Goal: Task Accomplishment & Management: Use online tool/utility

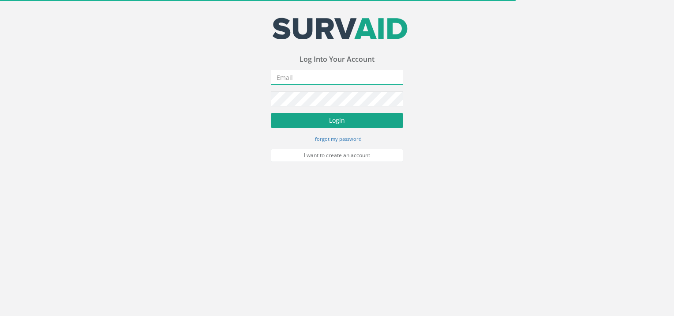
type input "[EMAIL_ADDRESS][DOMAIN_NAME]"
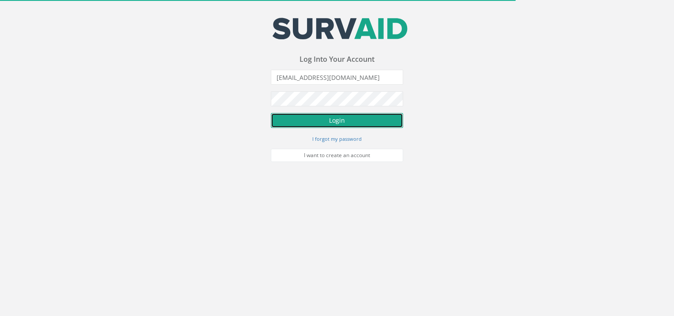
click at [344, 120] on button "Login" at bounding box center [337, 120] width 132 height 15
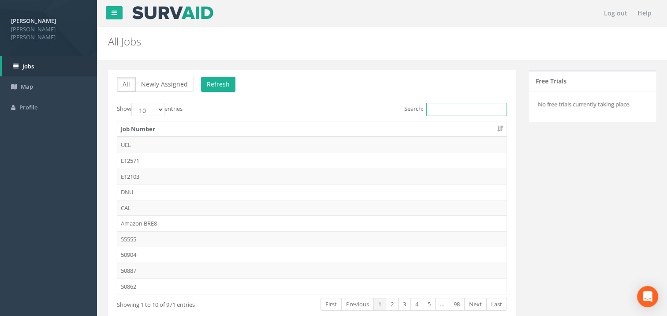
click at [445, 108] on input "Search:" at bounding box center [466, 109] width 81 height 13
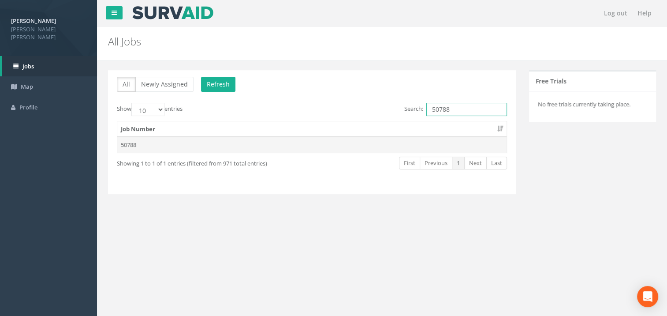
type input "50788"
click at [134, 143] on td "50788" at bounding box center [311, 145] width 389 height 16
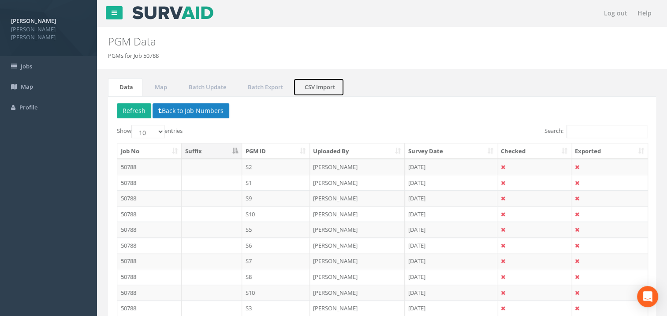
click at [315, 85] on link "CSV Import" at bounding box center [318, 87] width 51 height 18
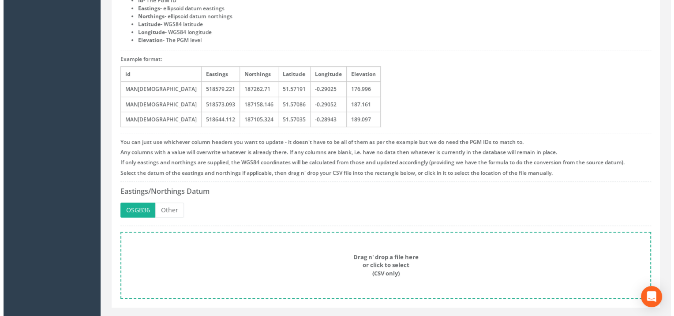
scroll to position [158, 0]
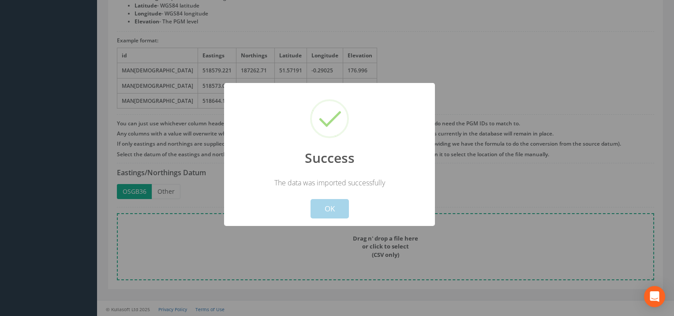
click at [325, 212] on button "OK" at bounding box center [329, 208] width 38 height 19
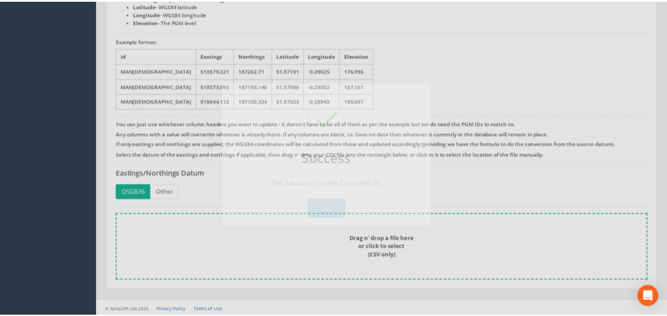
scroll to position [0, 0]
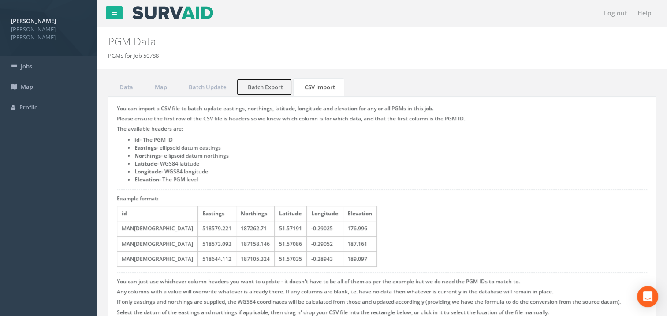
click at [253, 84] on link "Batch Export" at bounding box center [264, 87] width 56 height 18
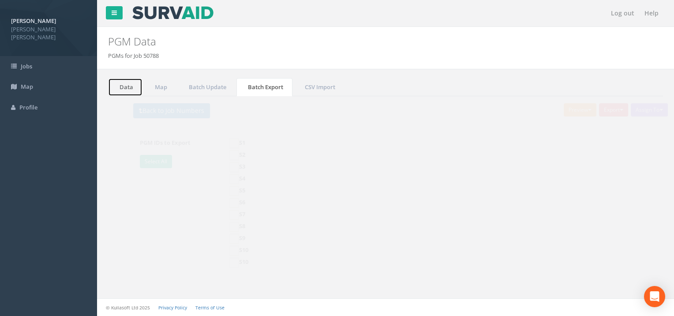
click at [125, 84] on link "Data" at bounding box center [125, 87] width 34 height 18
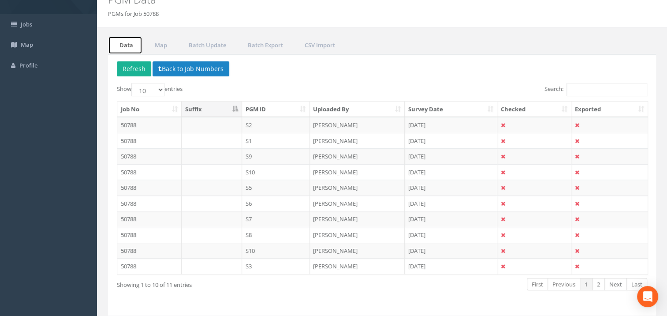
scroll to position [68, 0]
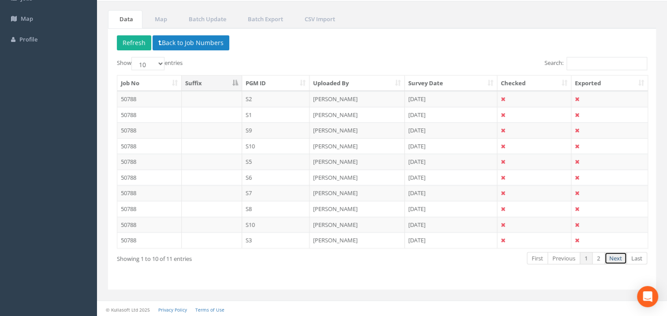
click at [613, 258] on link "Next" at bounding box center [616, 258] width 22 height 13
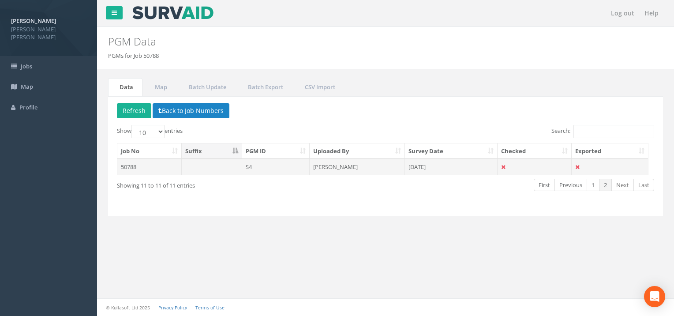
click at [146, 168] on td "50788" at bounding box center [149, 167] width 64 height 16
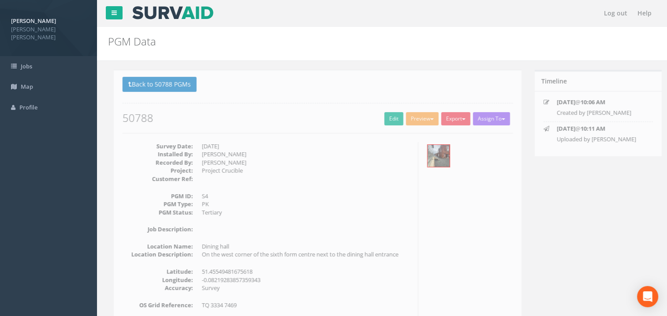
click at [452, 236] on div "Survey Date: [DATE] Installed By: [PERSON_NAME] Recorded By: [PERSON_NAME] Proj…" at bounding box center [312, 276] width 404 height 268
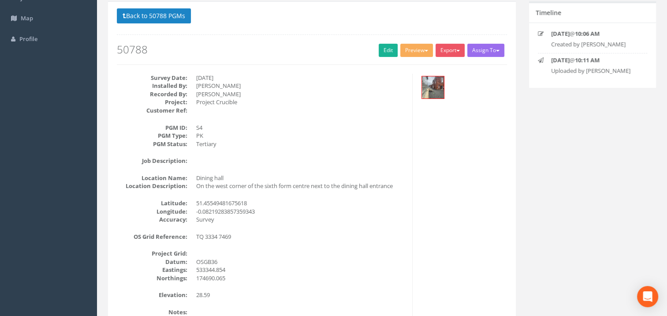
scroll to position [71, 0]
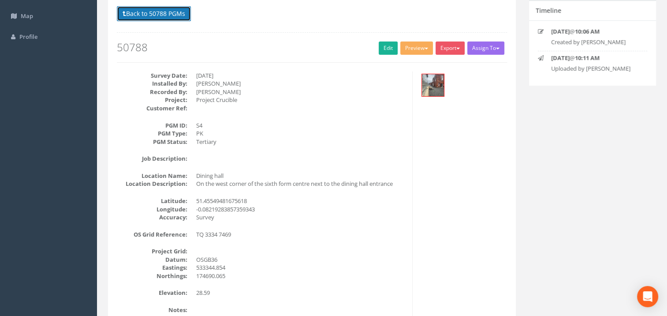
click at [175, 15] on button "Back to 50788 PGMs" at bounding box center [154, 13] width 74 height 15
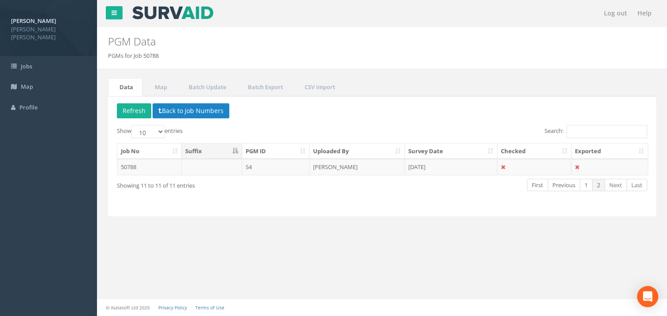
scroll to position [0, 0]
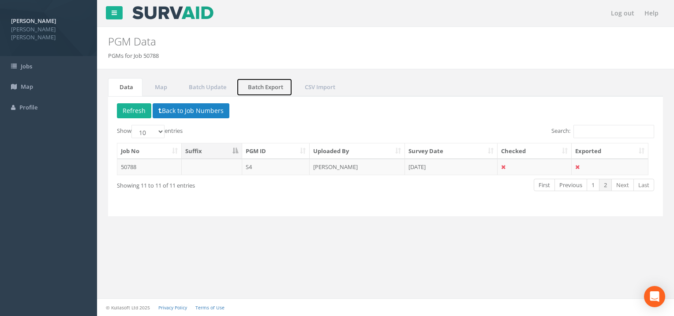
click at [271, 92] on link "Batch Export" at bounding box center [264, 87] width 56 height 18
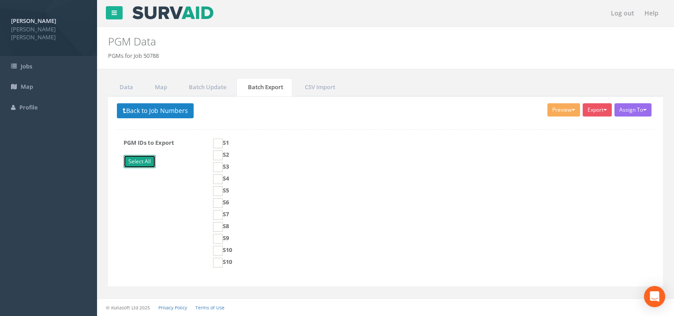
click at [142, 158] on link "Select All" at bounding box center [139, 161] width 32 height 13
checkbox input "true"
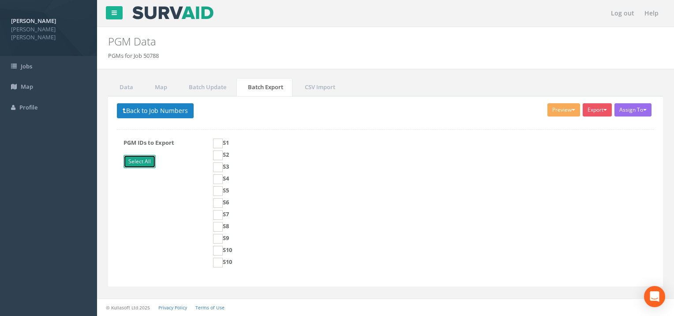
checkbox input "true"
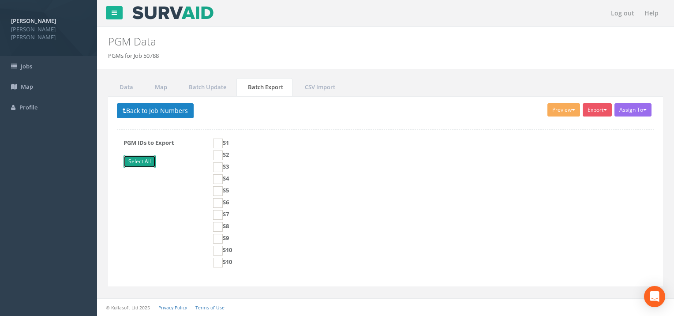
checkbox input "true"
click at [605, 109] on span "button" at bounding box center [605, 110] width 4 height 2
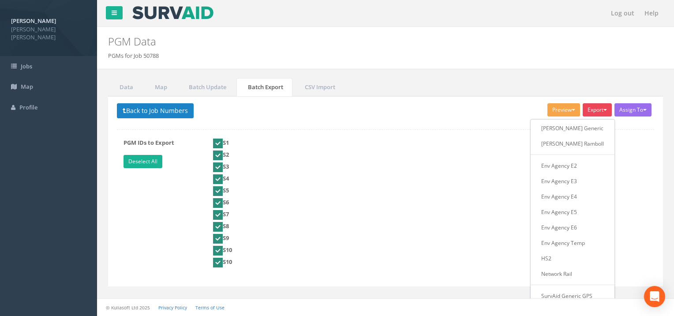
click at [565, 108] on button "Preview" at bounding box center [563, 109] width 33 height 13
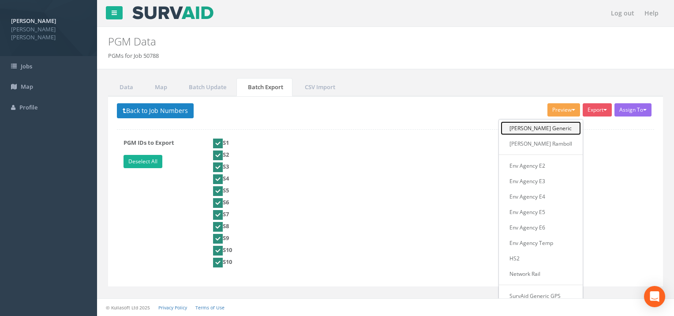
click at [549, 122] on link "[PERSON_NAME] Generic" at bounding box center [541, 128] width 80 height 14
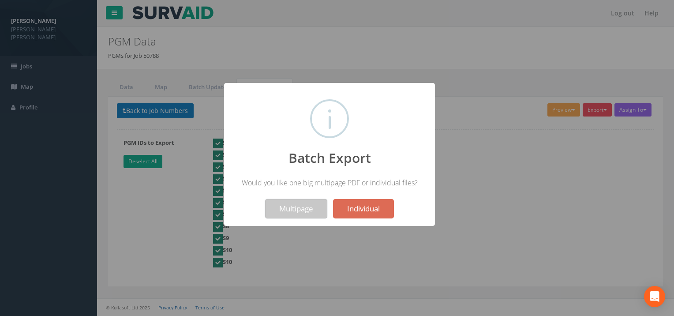
click at [288, 209] on button "Multipage" at bounding box center [296, 208] width 62 height 19
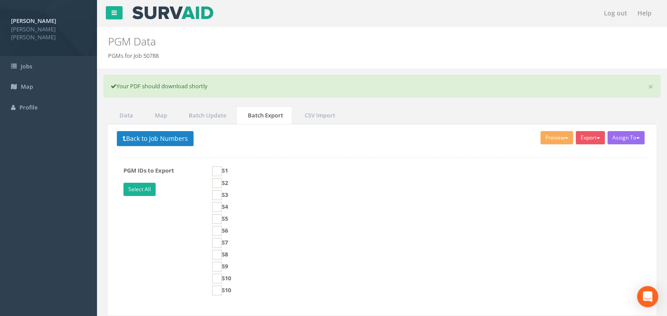
click at [485, 232] on div "S6" at bounding box center [426, 232] width 429 height 12
